Goal: Navigation & Orientation: Find specific page/section

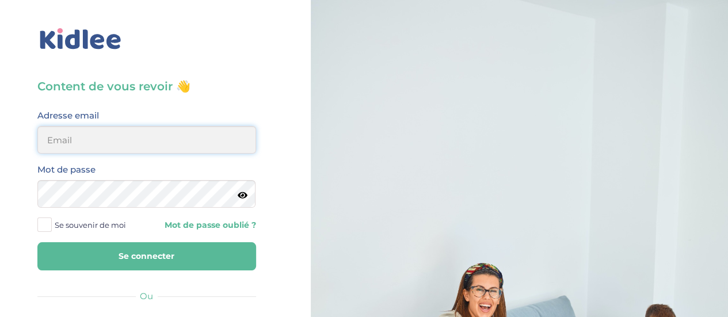
type input "[EMAIL_ADDRESS][DOMAIN_NAME]"
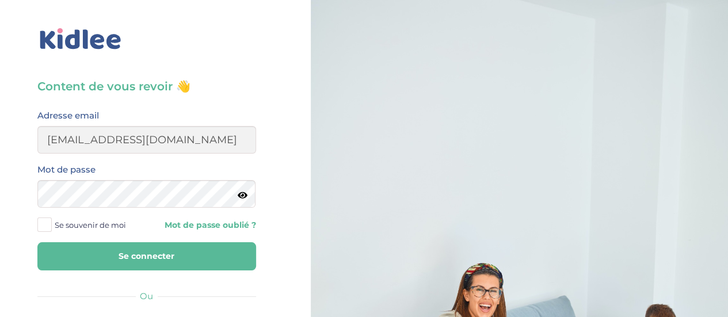
click at [168, 259] on button "Se connecter" at bounding box center [146, 256] width 219 height 28
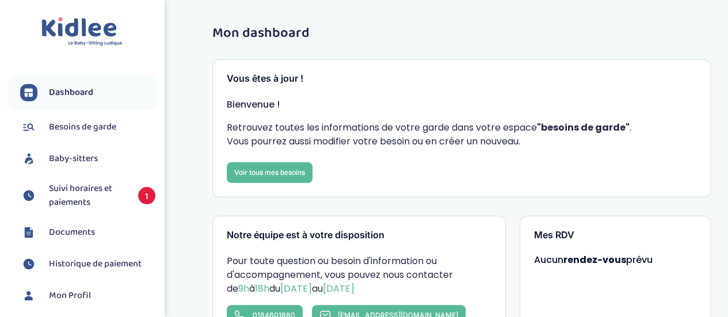
click at [90, 196] on span "Suivi horaires et paiements" at bounding box center [88, 196] width 78 height 28
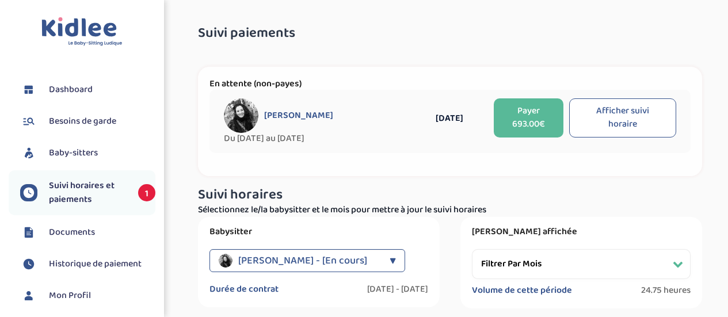
select select "[DATE]"
click at [98, 151] on span "Baby-sitters" at bounding box center [73, 153] width 49 height 14
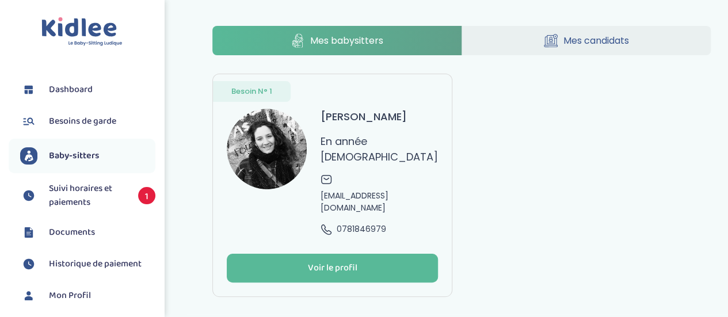
drag, startPoint x: 0, startPoint y: 0, endPoint x: 98, endPoint y: 135, distance: 167.0
click at [98, 135] on li "Besoins de garde" at bounding box center [82, 121] width 147 height 29
click at [98, 115] on span "Besoins de garde" at bounding box center [82, 122] width 67 height 14
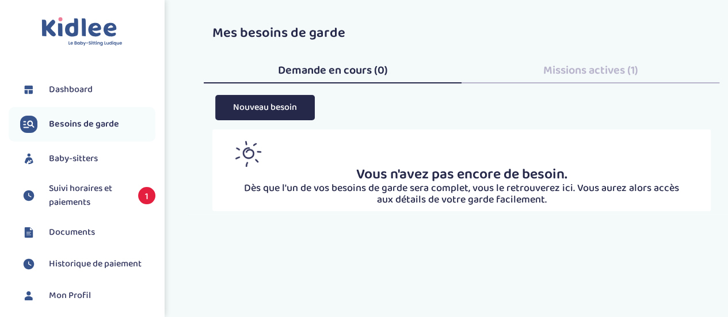
click at [79, 90] on span "Dashboard" at bounding box center [71, 90] width 44 height 14
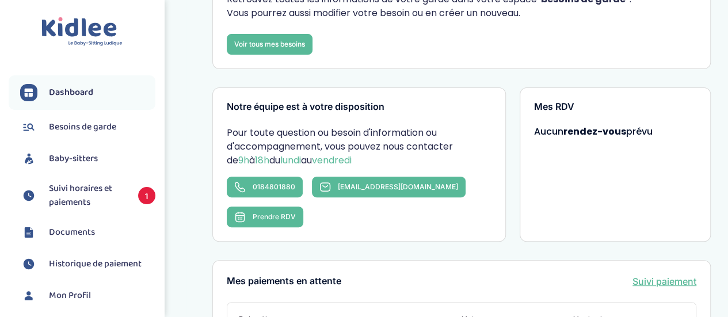
scroll to position [132, 0]
